Goal: Answer question/provide support: Answer question/provide support

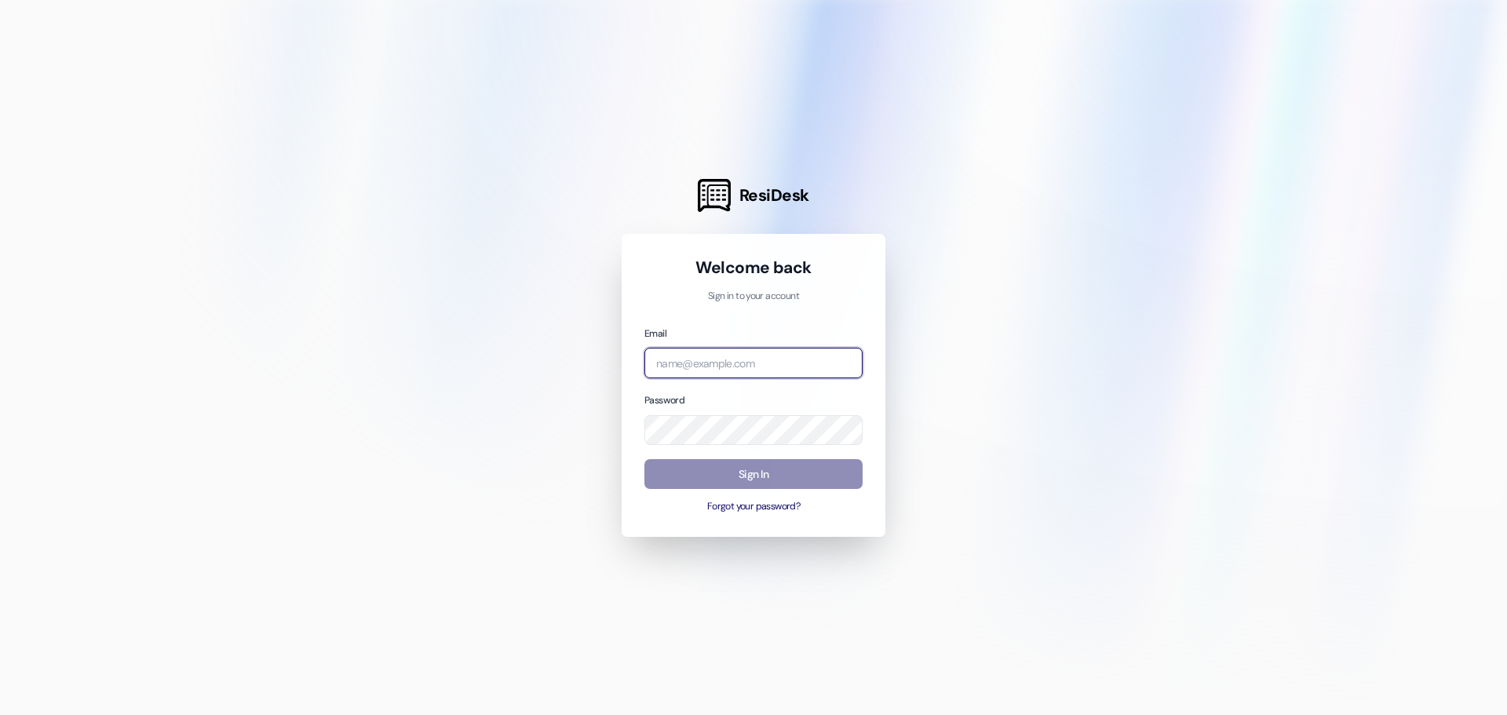
type input "[PERSON_NAME][EMAIL_ADDRESS][DOMAIN_NAME]"
click at [737, 472] on button "Sign In" at bounding box center [753, 474] width 218 height 31
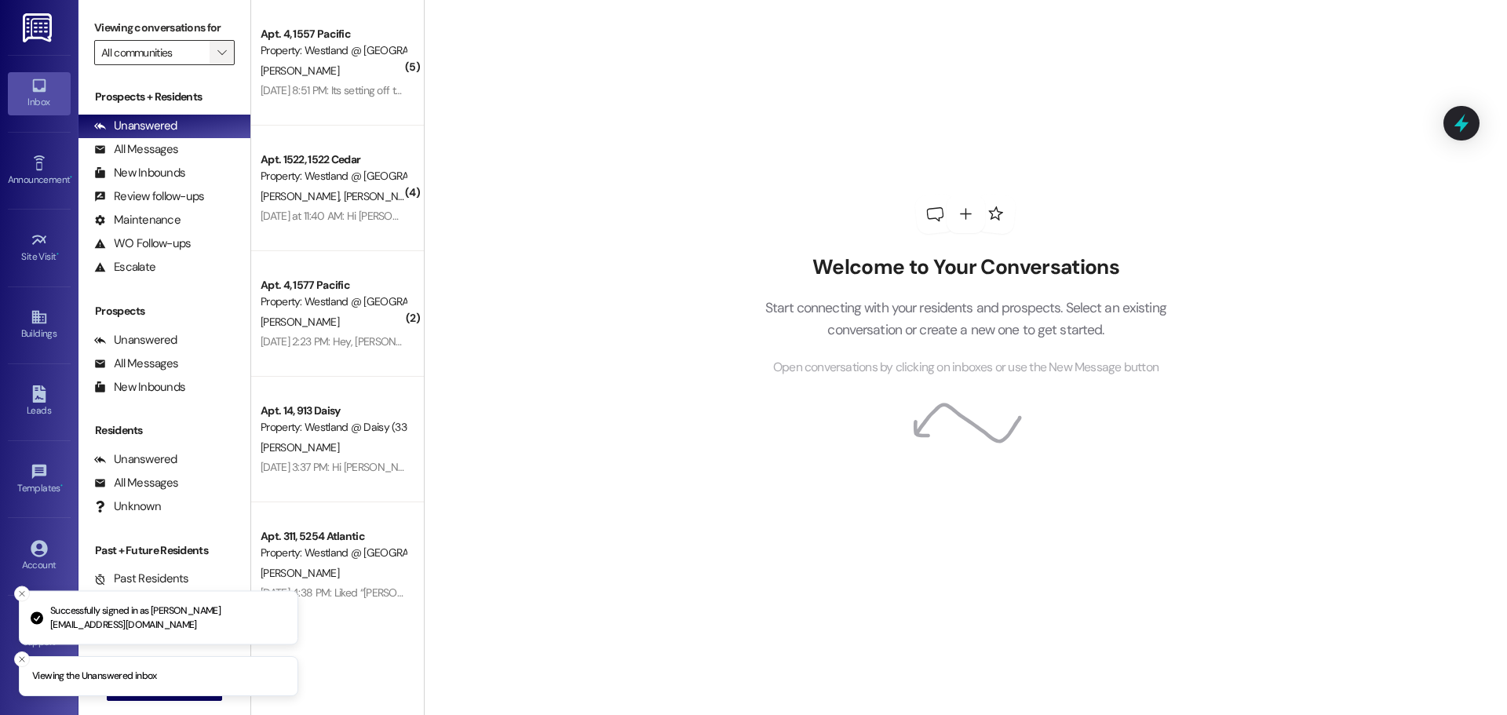
click at [217, 57] on icon "" at bounding box center [221, 52] width 9 height 13
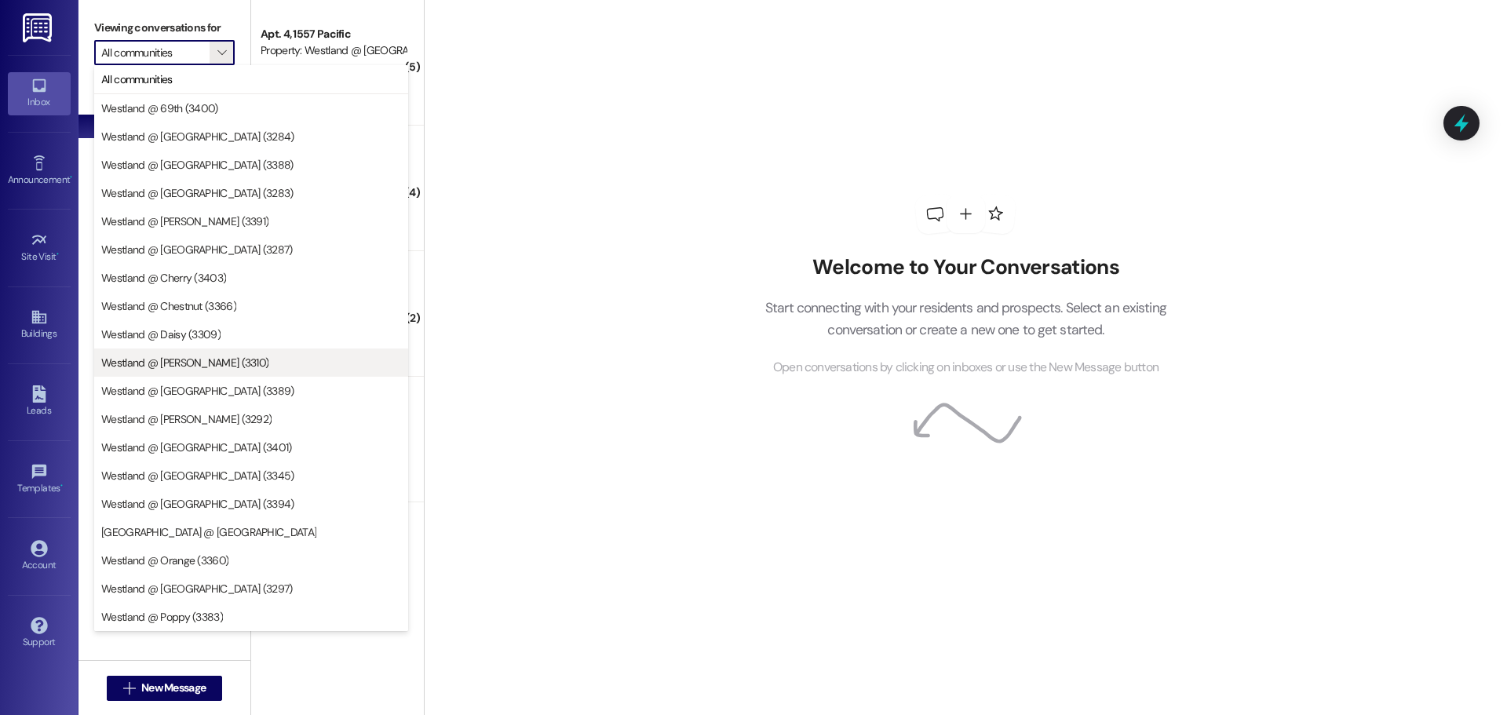
click at [188, 364] on span "Westland @ [PERSON_NAME] (3310)" at bounding box center [184, 363] width 167 height 16
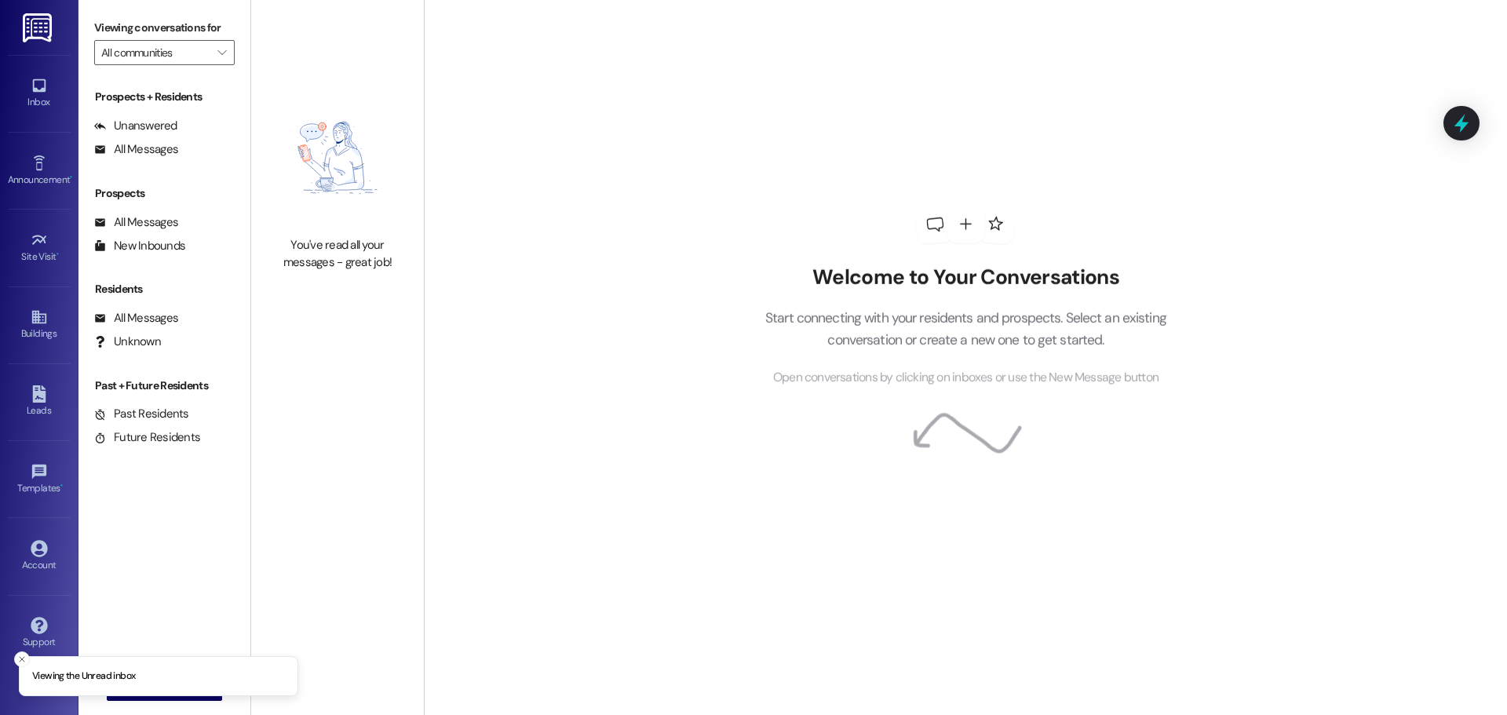
type input "Westland @ [PERSON_NAME] (3310)"
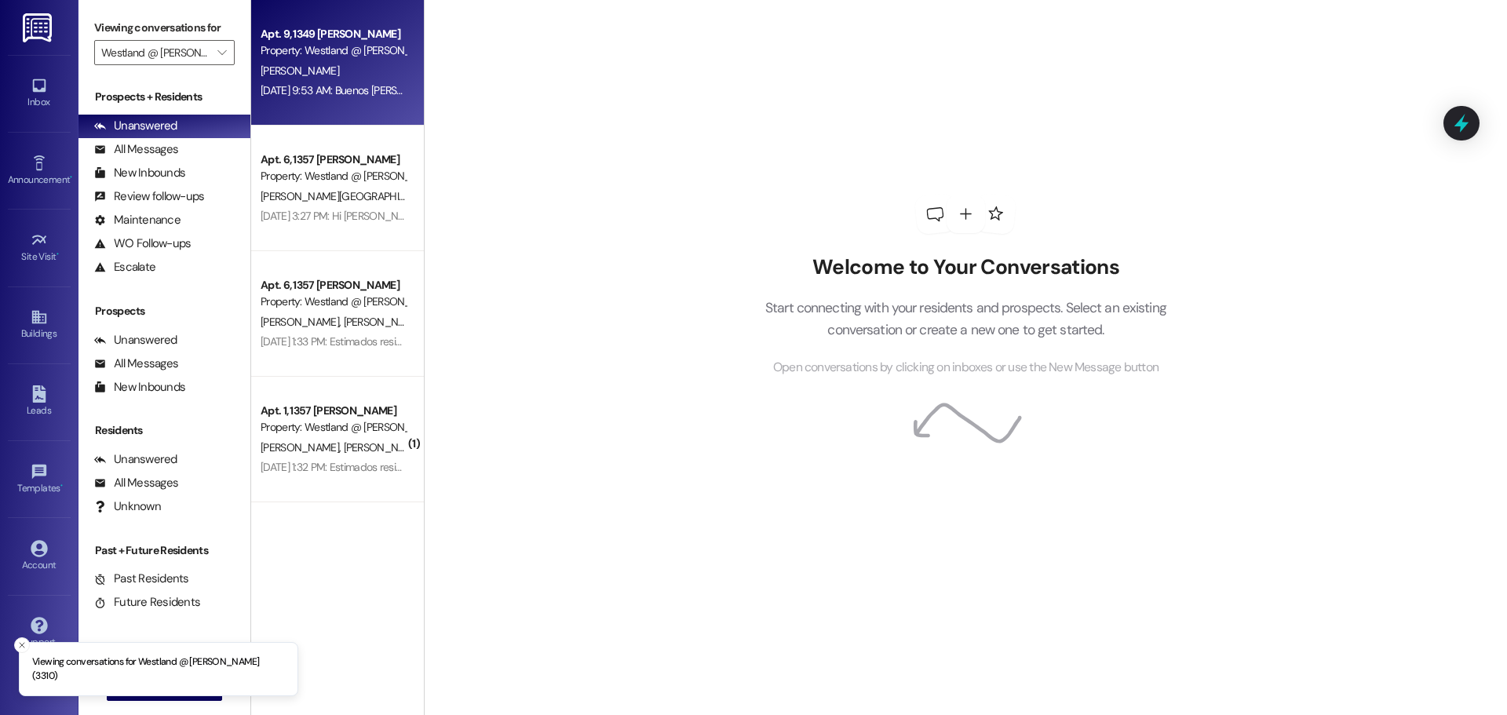
click at [348, 93] on div "[DATE] 9:53 AM: Buenos [PERSON_NAME] soy [PERSON_NAME] una pregunta [PERSON_NAM…" at bounding box center [919, 90] width 1317 height 14
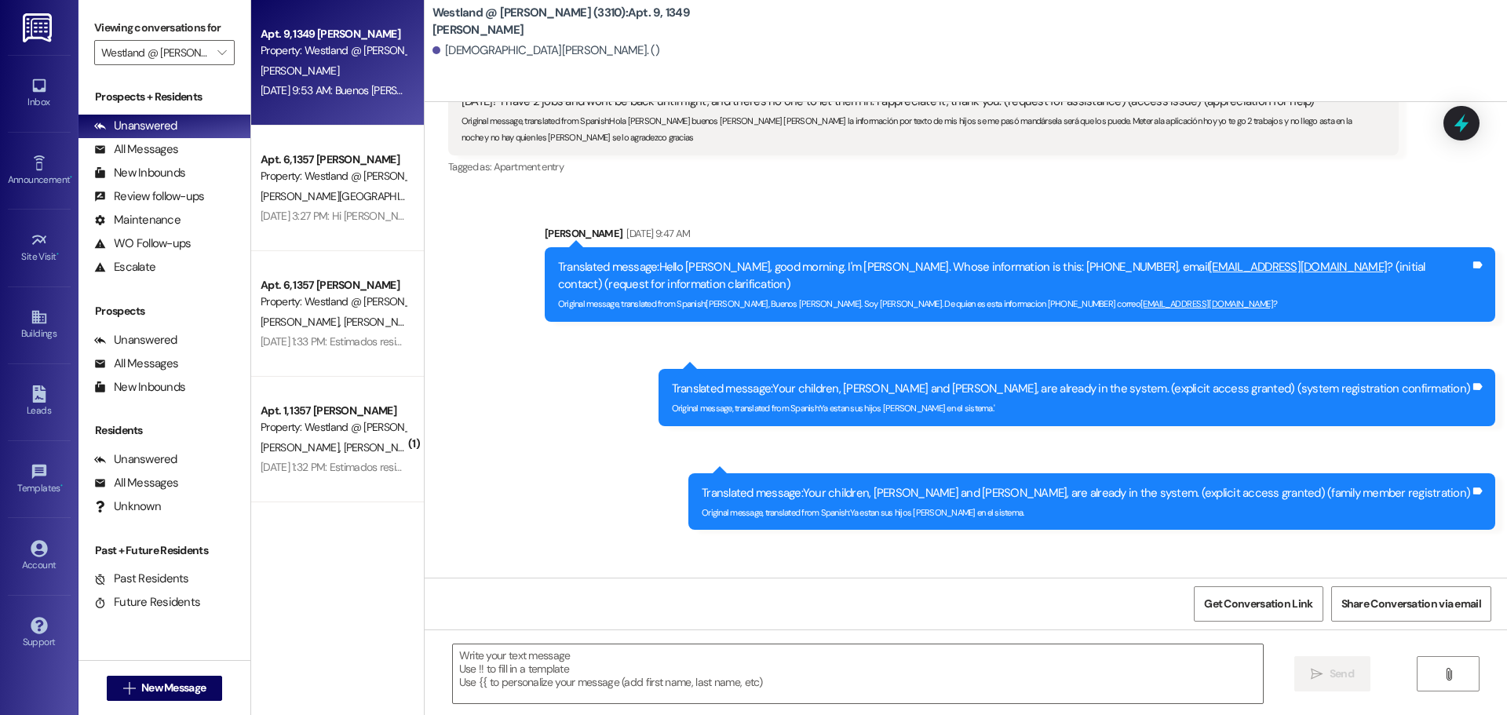
scroll to position [12225, 0]
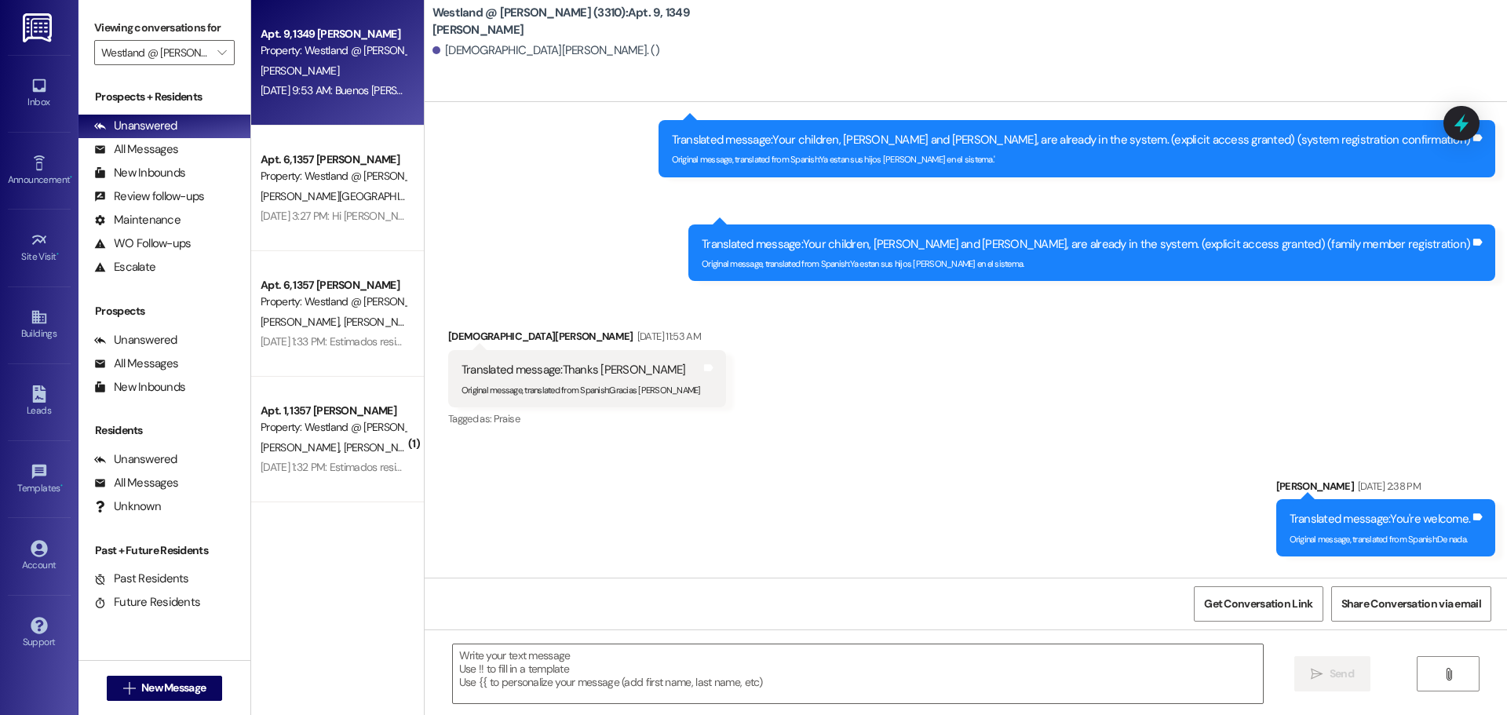
click at [1500, 568] on div "Received via SMS [PERSON_NAME] [DATE] 9:53 AM Translated message: Good morning …" at bounding box center [966, 648] width 1082 height 160
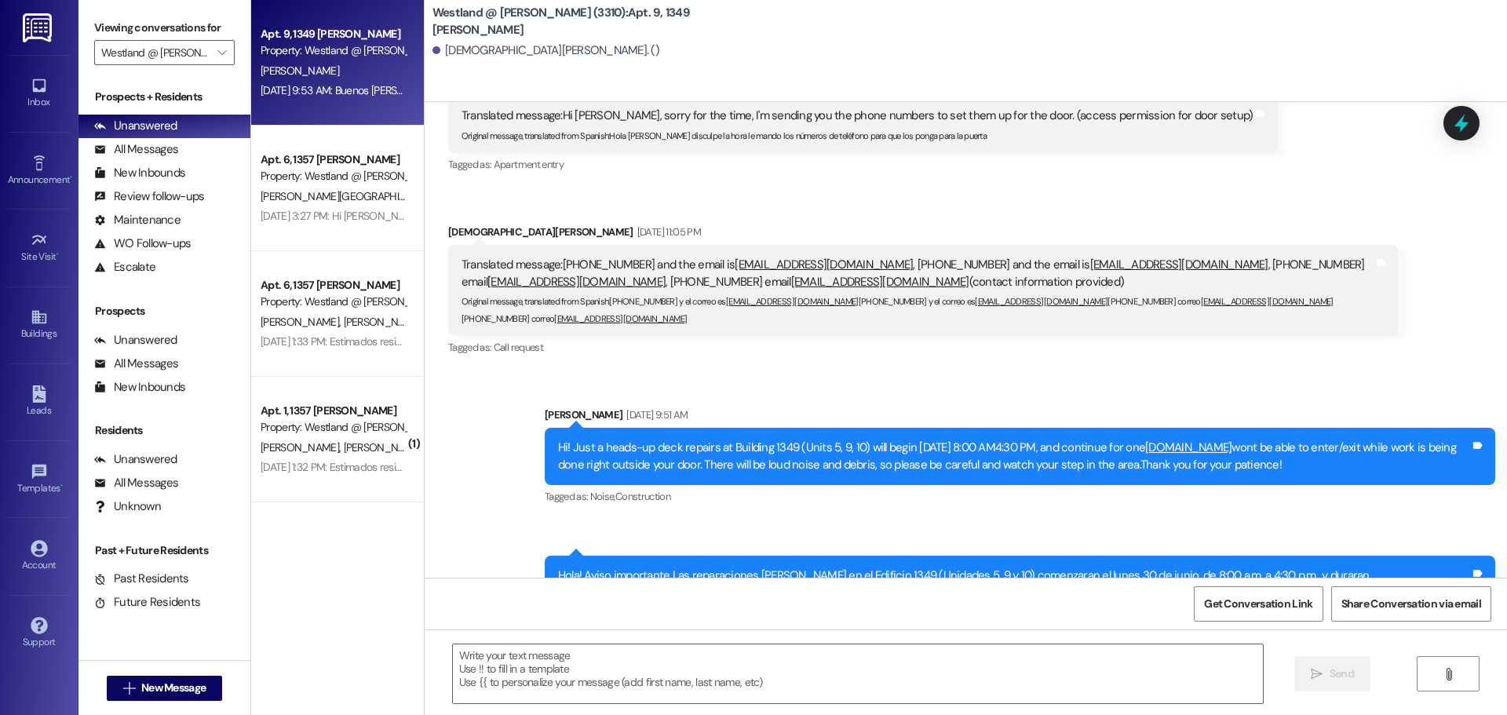
scroll to position [11344, 0]
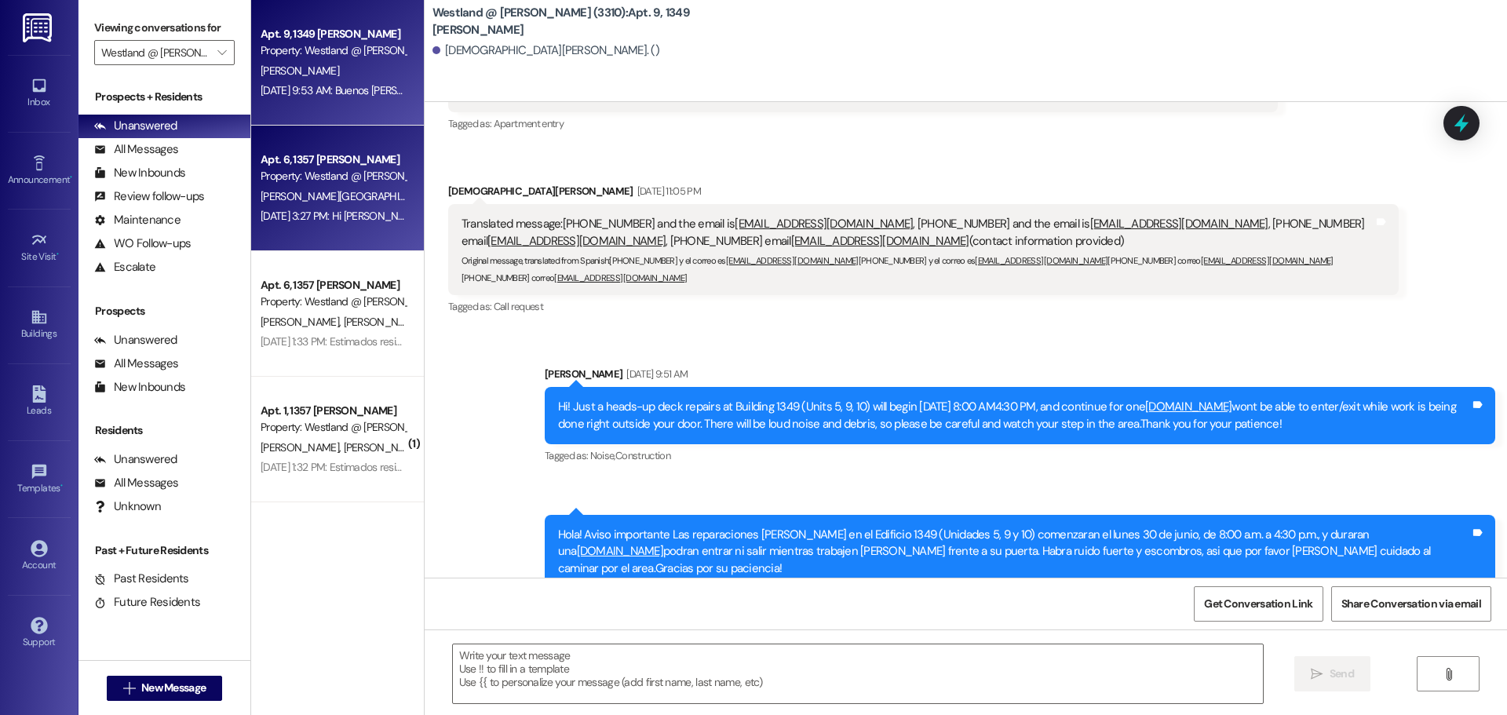
click at [338, 209] on div "[DATE] 3:27 PM: Hi [PERSON_NAME], May you please give me a call this is [PERSON…" at bounding box center [537, 216] width 553 height 14
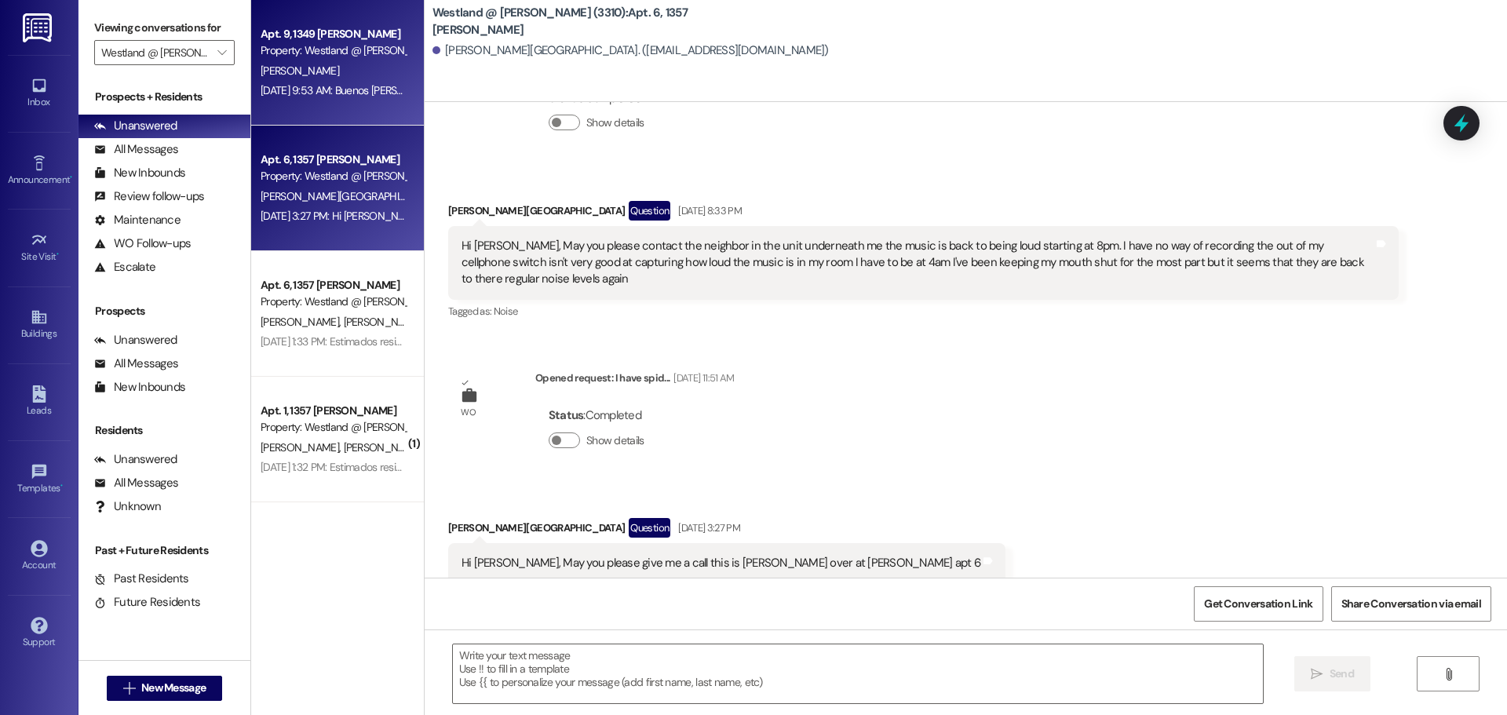
scroll to position [5052, 0]
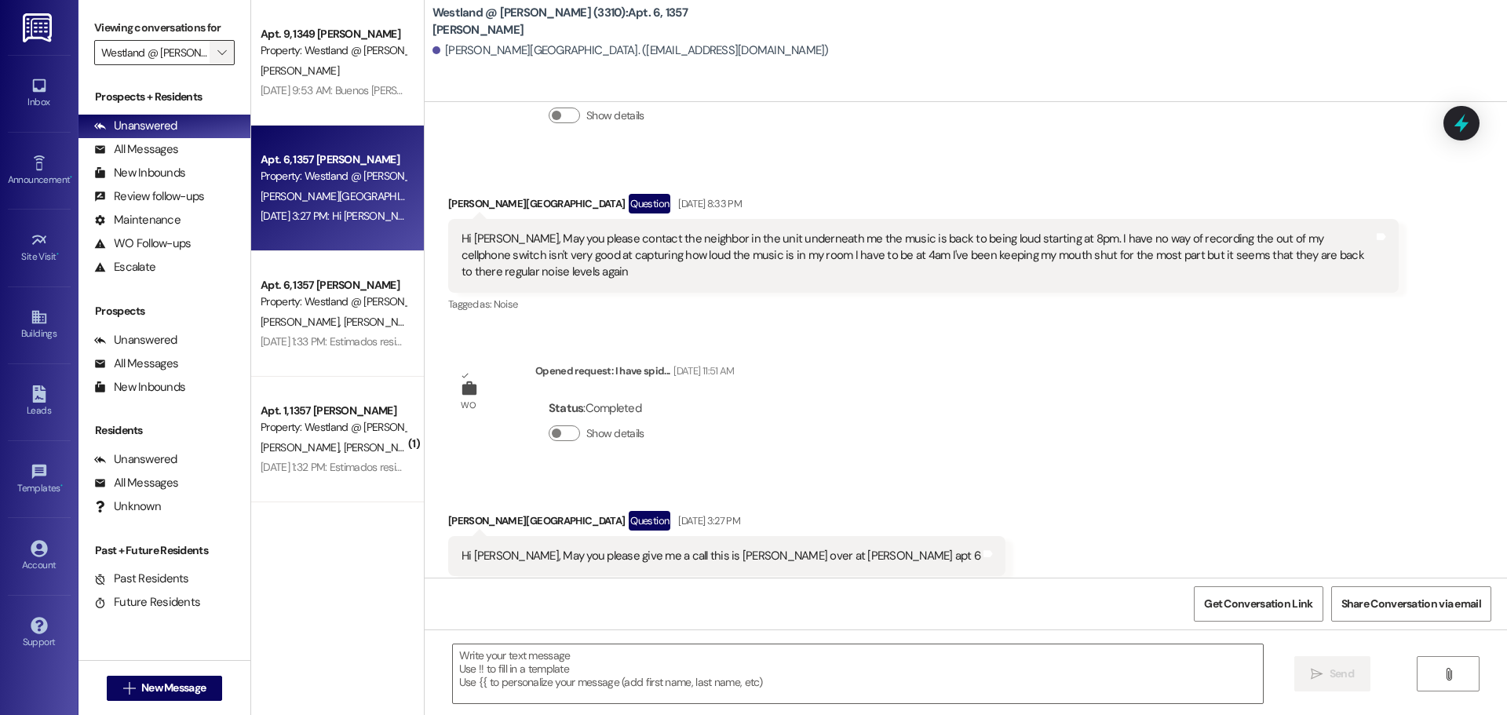
click at [217, 57] on icon "" at bounding box center [221, 52] width 9 height 13
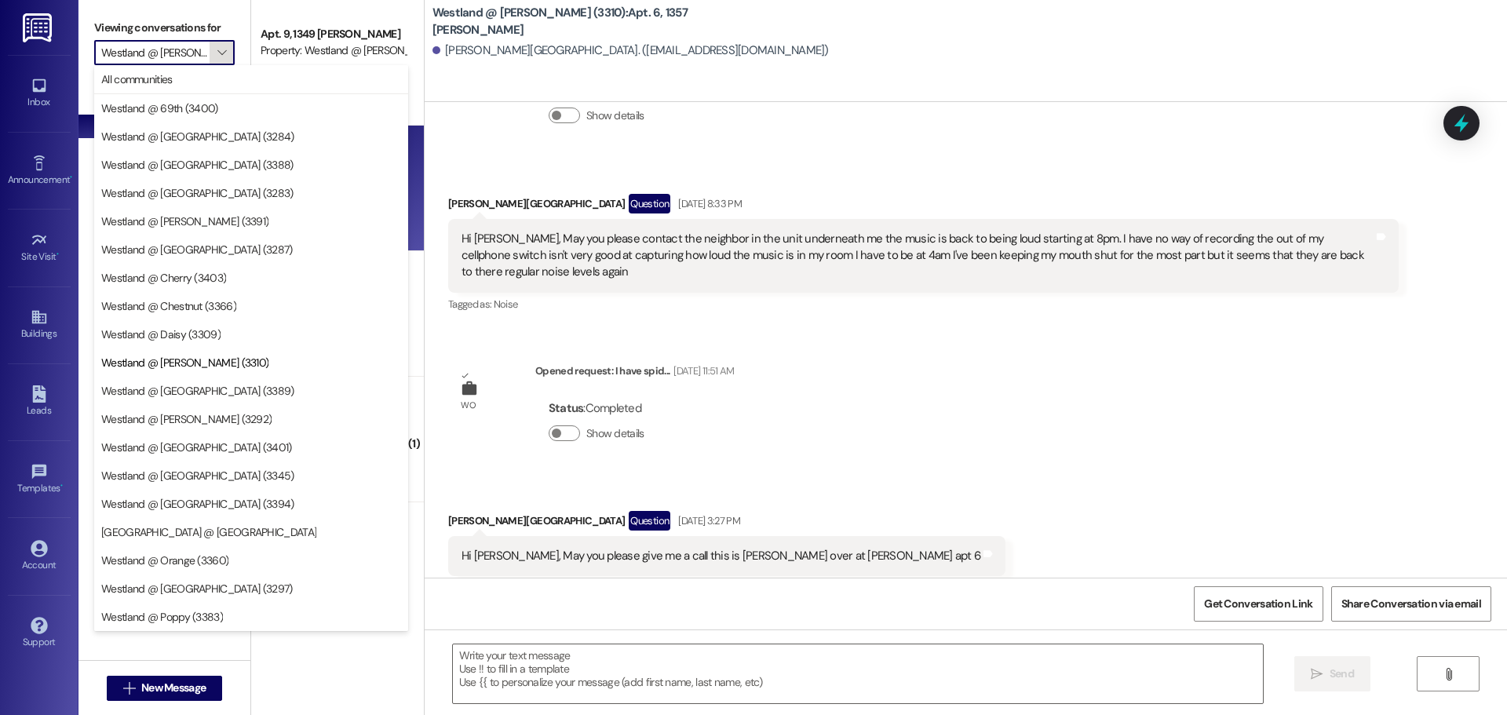
scroll to position [0, 18]
click at [198, 89] on button "All communities" at bounding box center [251, 79] width 314 height 28
